Goal: Find specific page/section: Find specific page/section

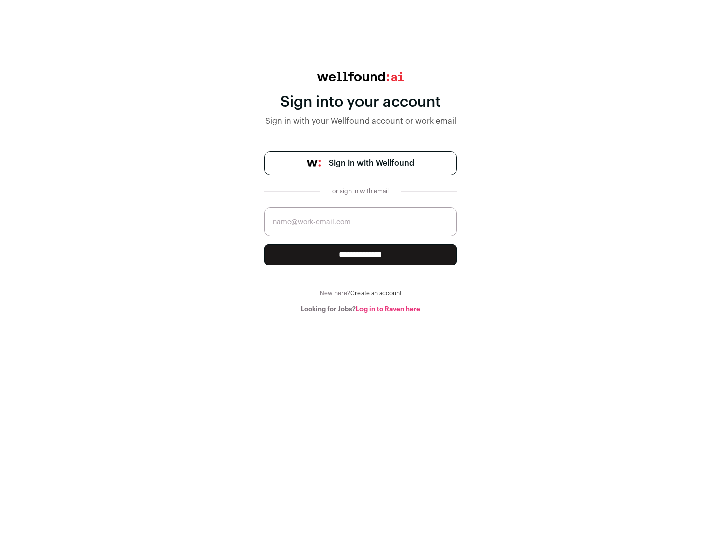
click at [371, 164] on span "Sign in with Wellfound" at bounding box center [371, 164] width 85 height 12
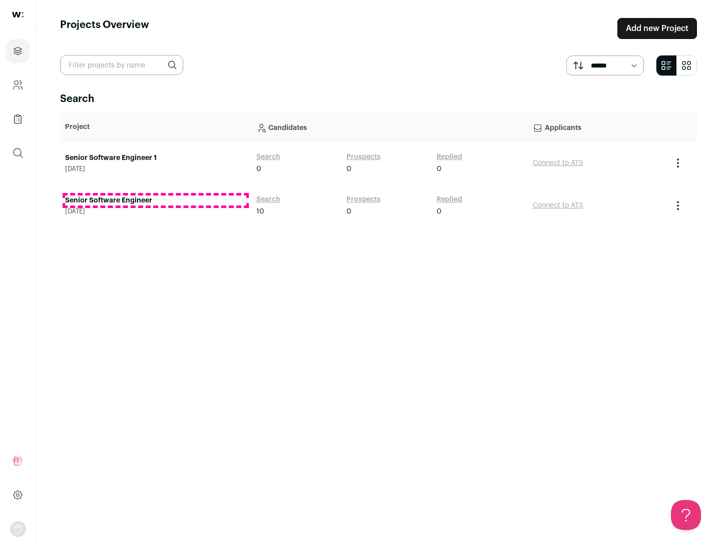
click at [155, 201] on link "Senior Software Engineer" at bounding box center [155, 201] width 181 height 10
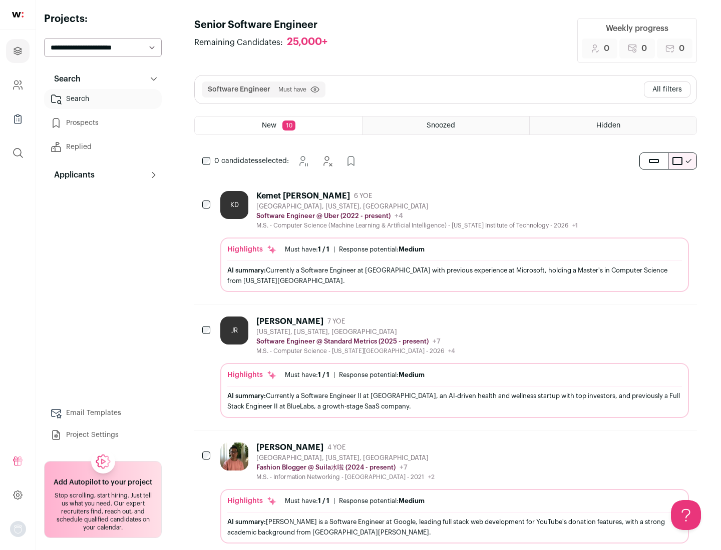
click at [445, 242] on div "Highlights Must have: 1 / 1 How many must haves have been fulfilled? | Response…" at bounding box center [454, 265] width 468 height 55
